Goal: Book appointment/travel/reservation

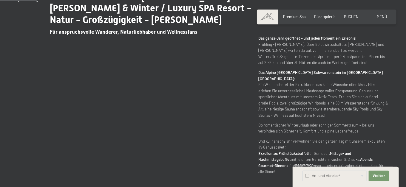
scroll to position [358, 0]
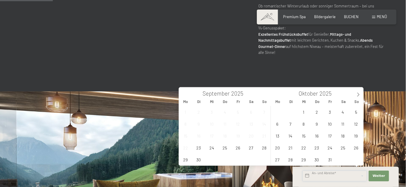
click at [333, 174] on input "text" at bounding box center [334, 176] width 64 height 11
click at [358, 93] on icon at bounding box center [358, 95] width 4 height 4
click at [329, 150] on span "26" at bounding box center [330, 148] width 12 height 12
type input "[DATE]"
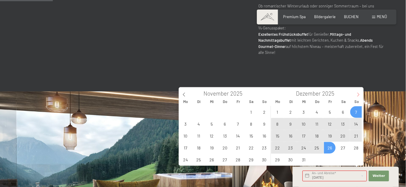
click at [358, 93] on icon at bounding box center [358, 95] width 4 height 4
type input "2026"
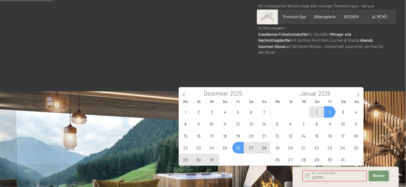
click at [327, 113] on span "2" at bounding box center [330, 112] width 12 height 12
type input "[DATE] - [DATE]"
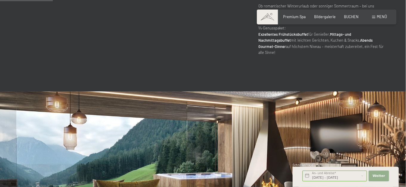
click at [369, 172] on button "Weiter Adressfelder ausblenden" at bounding box center [378, 176] width 20 height 11
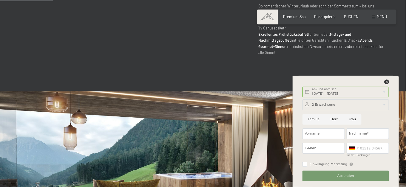
click at [313, 105] on div at bounding box center [345, 105] width 86 height 11
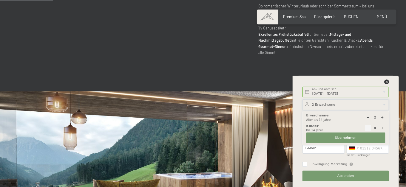
click at [380, 128] on icon at bounding box center [381, 128] width 3 height 3
type input "1"
select select
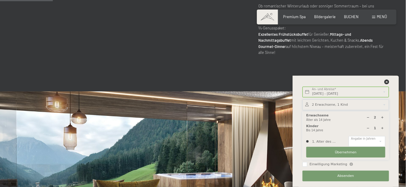
click at [380, 128] on icon at bounding box center [381, 128] width 3 height 3
type input "2"
select select
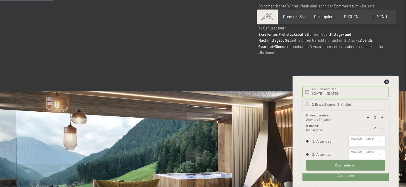
click at [379, 143] on select "0 1 2 3 4 5 6 7 8 9 10 11 12 13 14" at bounding box center [366, 141] width 36 height 11
select select "14"
click at [348, 136] on select "0 1 2 3 4 5 6 7 8 9 10 11 12 13 14" at bounding box center [366, 141] width 36 height 11
click at [378, 153] on select "0 1 2 3 4 5 6 7 8 9 10 11 12 13 14" at bounding box center [366, 154] width 36 height 11
click at [360, 153] on select "0 1 2 3 4 5 6 7 8 9 10 11 12 13 14" at bounding box center [366, 154] width 36 height 11
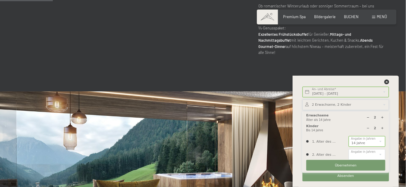
click at [380, 117] on icon at bounding box center [381, 117] width 3 height 3
type input "3"
click at [345, 164] on span "Übernehmen" at bounding box center [346, 165] width 22 height 5
click at [366, 127] on icon at bounding box center [367, 128] width 3 height 3
type input "1"
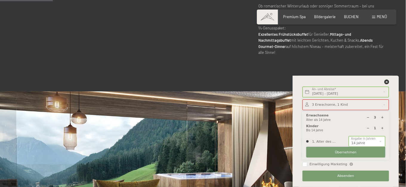
click at [358, 152] on button "Übernehmen" at bounding box center [345, 152] width 79 height 11
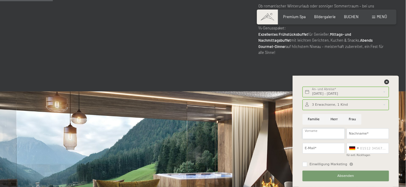
click at [316, 134] on input "Vorname" at bounding box center [323, 133] width 42 height 11
type input "[PERSON_NAME]"
type input "Villiger"
type input "[EMAIL_ADDRESS][DOMAIN_NAME]"
type input "041417870005"
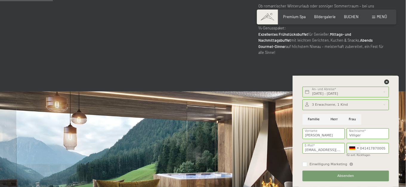
click at [349, 148] on div at bounding box center [352, 149] width 6 height 4
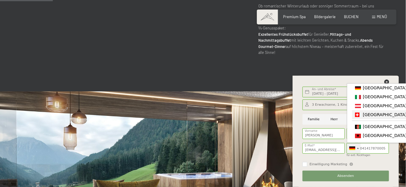
click at [362, 116] on span "[GEOGRAPHIC_DATA] ([GEOGRAPHIC_DATA])" at bounding box center [408, 114] width 92 height 5
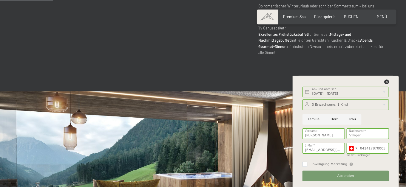
click at [302, 166] on input "Einwilligung Marketing" at bounding box center [304, 164] width 5 height 5
checkbox input "true"
click at [342, 177] on span "Absenden" at bounding box center [345, 176] width 17 height 5
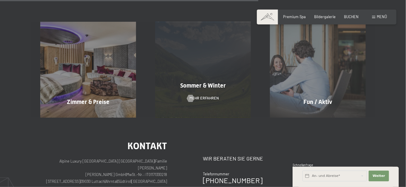
scroll to position [387, 0]
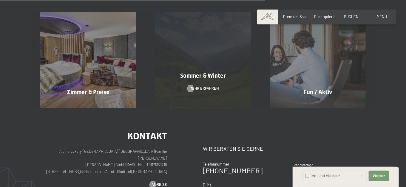
click at [215, 108] on div "Sommer & Winter Mehr erfahren" at bounding box center [202, 60] width 115 height 96
